Goal: Task Accomplishment & Management: Manage account settings

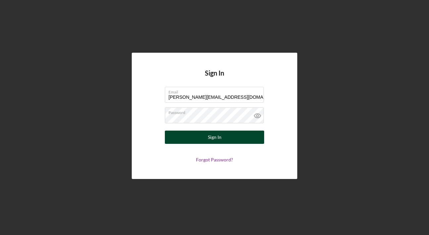
click at [221, 140] on div "Sign In" at bounding box center [215, 136] width 14 height 13
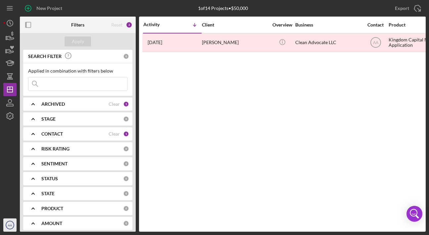
click at [11, 224] on text "AA" at bounding box center [10, 225] width 4 height 4
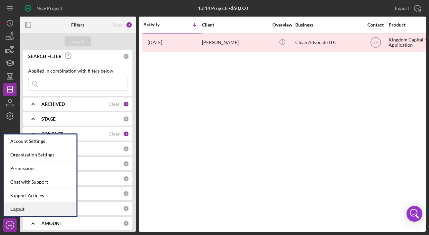
click at [41, 205] on link "Logout" at bounding box center [40, 209] width 73 height 14
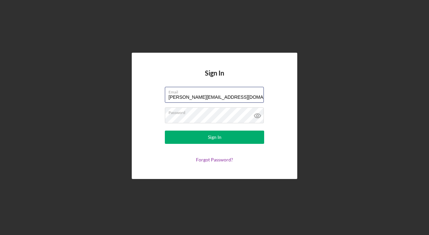
type input "[PERSON_NAME][EMAIL_ADDRESS][DOMAIN_NAME]"
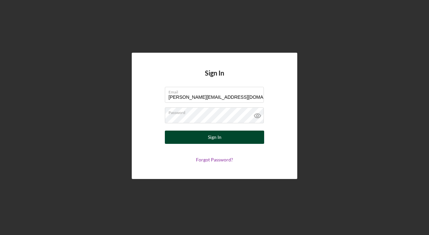
click at [230, 133] on button "Sign In" at bounding box center [214, 136] width 99 height 13
